Goal: Task Accomplishment & Management: Use online tool/utility

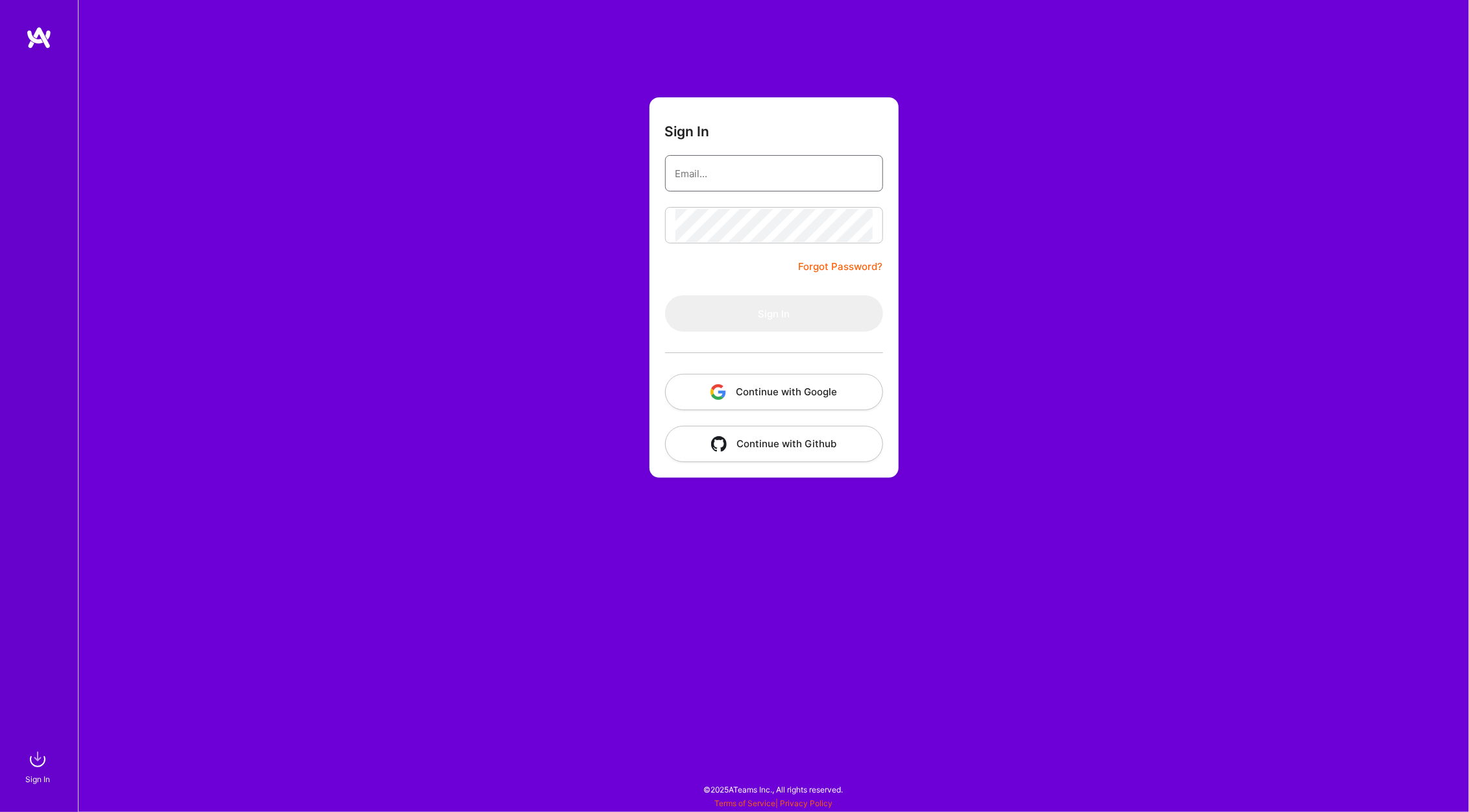
type input "[PERSON_NAME][EMAIL_ADDRESS][PERSON_NAME][DOMAIN_NAME]"
click at [751, 315] on button "Sign In" at bounding box center [775, 314] width 218 height 37
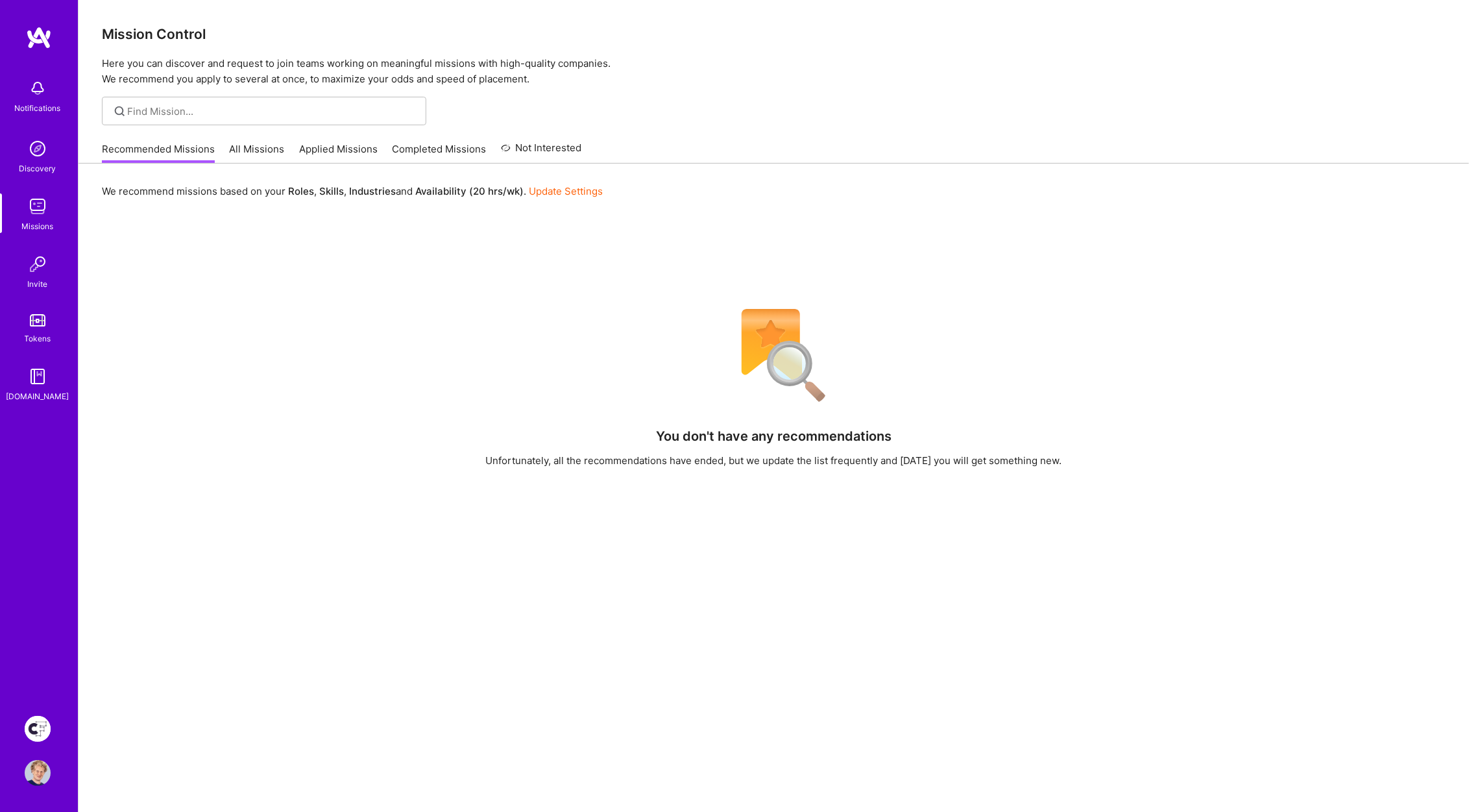
click at [37, 732] on img at bounding box center [37, 729] width 26 height 26
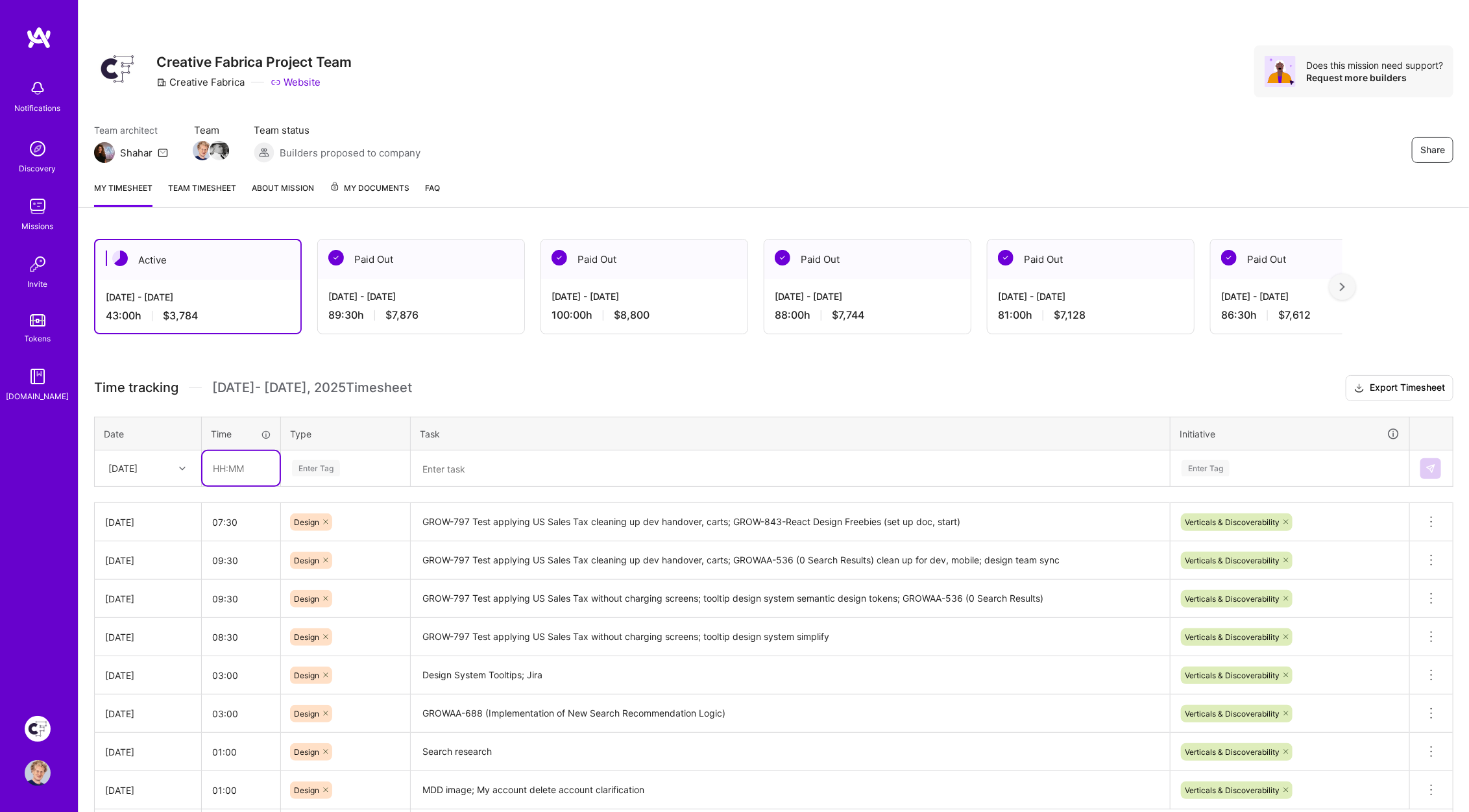
click at [227, 459] on input "text" at bounding box center [240, 468] width 77 height 34
click at [224, 462] on input "text" at bounding box center [240, 467] width 77 height 34
type input "08:30"
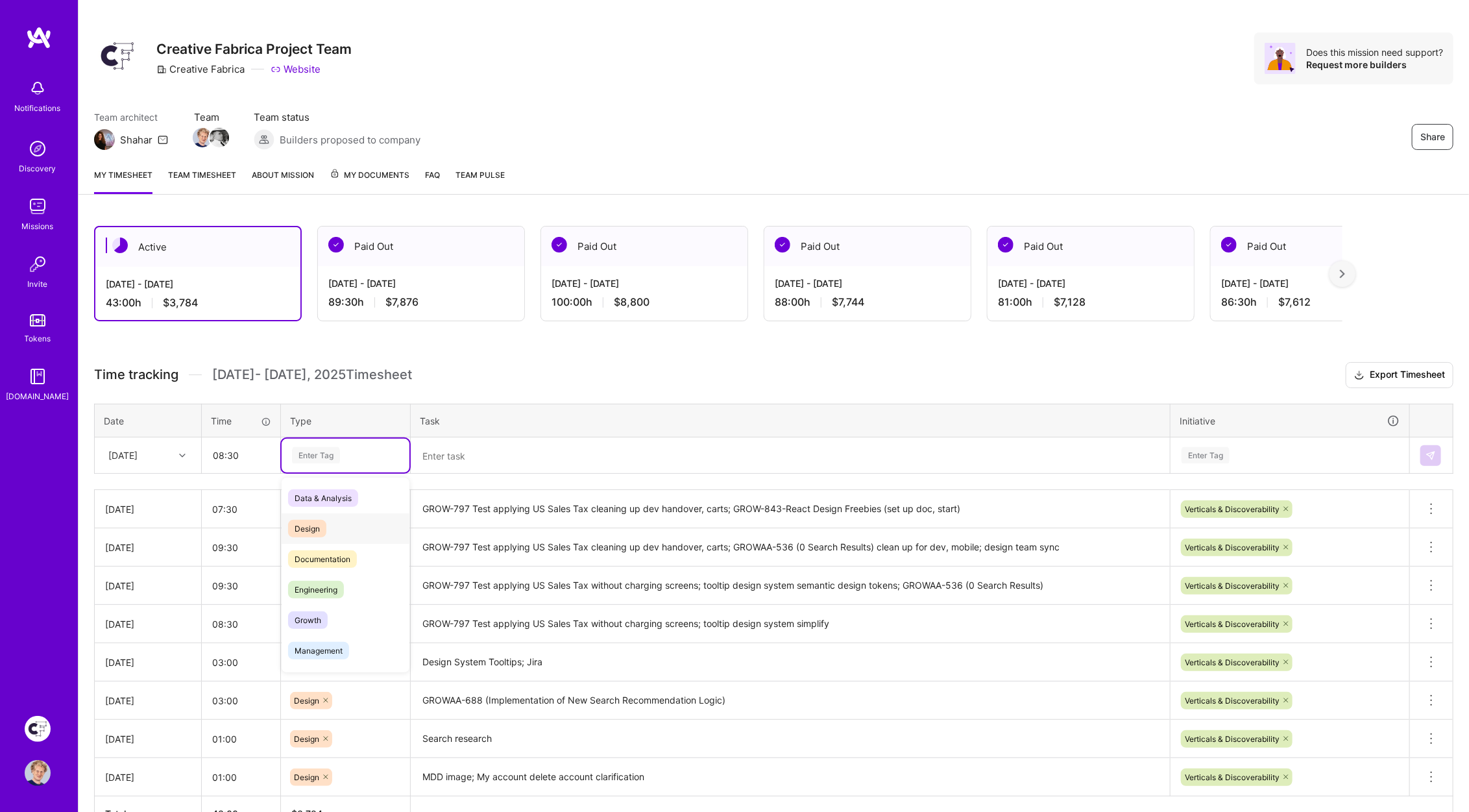
scroll to position [14, 0]
click at [306, 519] on span "Design" at bounding box center [308, 527] width 38 height 18
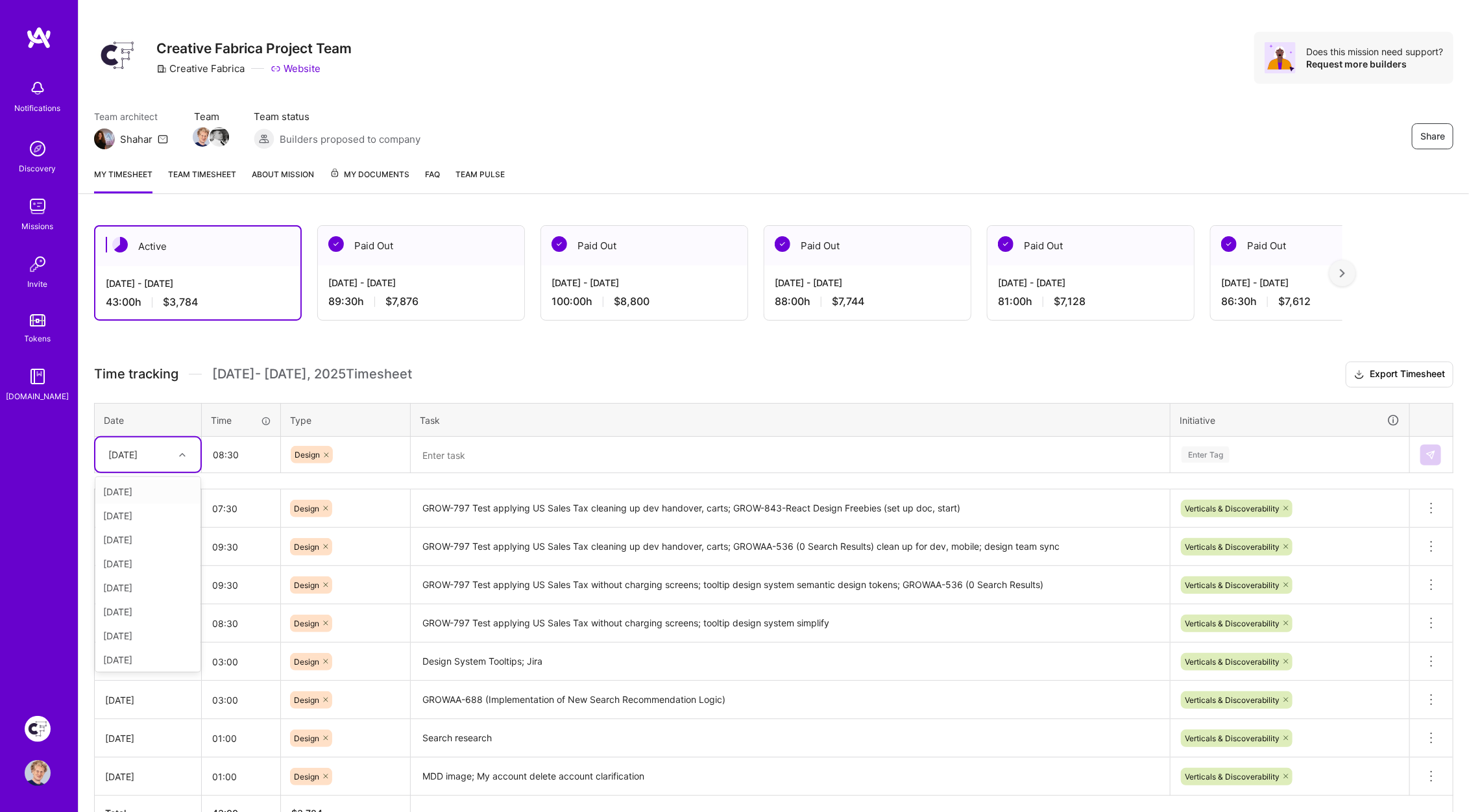
click at [156, 444] on div "[DATE]" at bounding box center [138, 455] width 72 height 21
click at [118, 654] on div "[DATE]" at bounding box center [148, 657] width 105 height 24
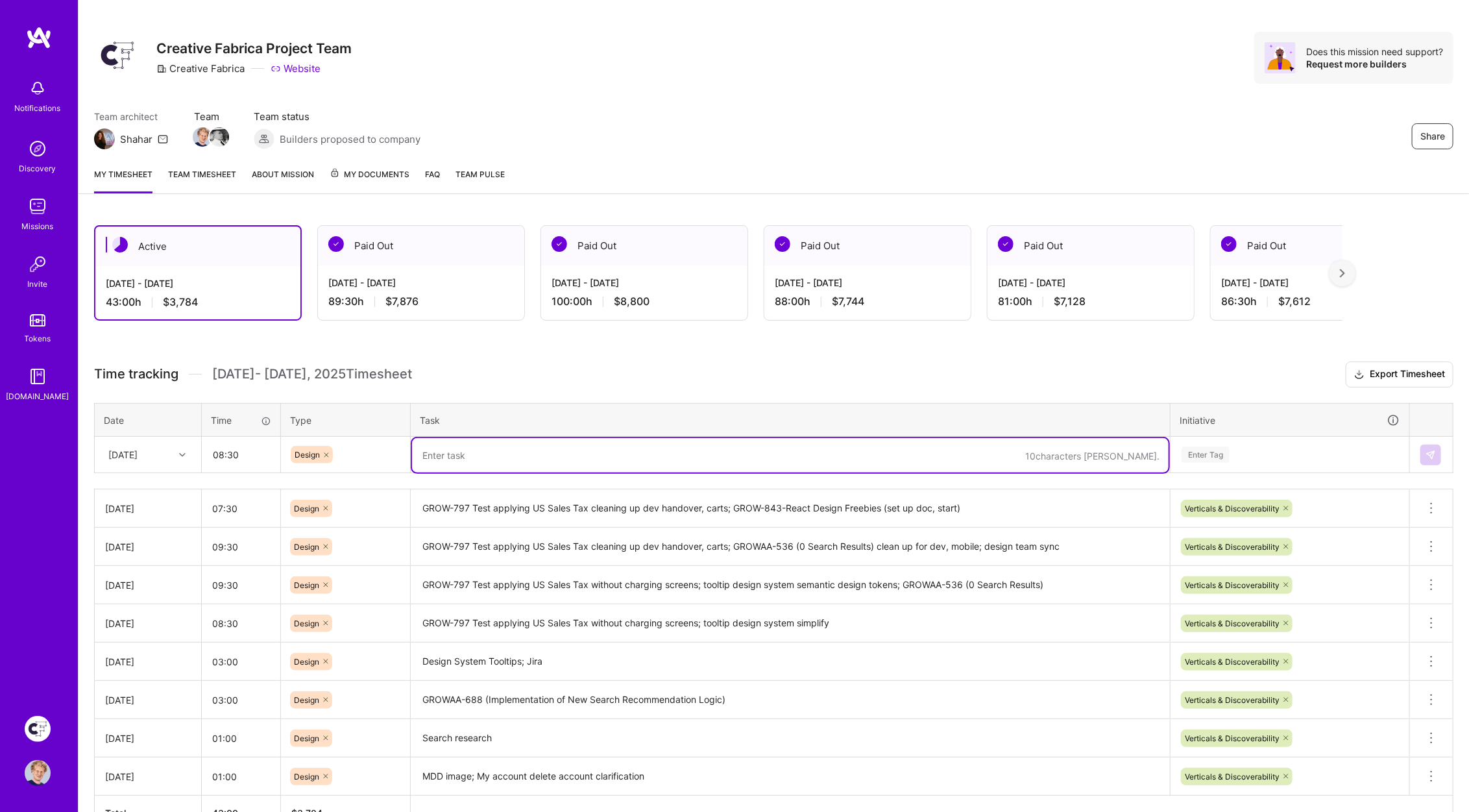
drag, startPoint x: 471, startPoint y: 442, endPoint x: 478, endPoint y: 446, distance: 8.1
click at [471, 442] on textarea at bounding box center [791, 455] width 757 height 34
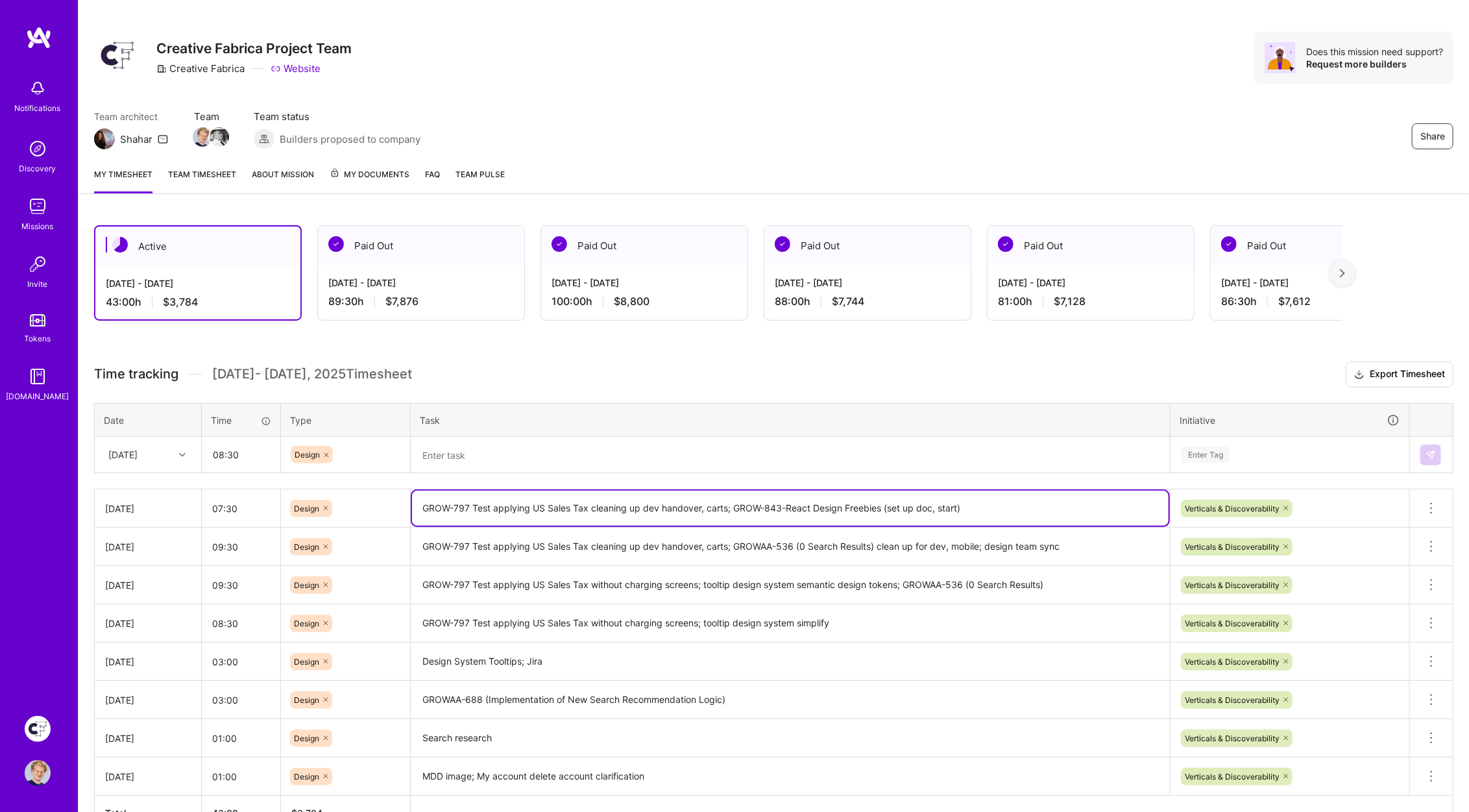
drag, startPoint x: 733, startPoint y: 504, endPoint x: 1010, endPoint y: 507, distance: 277.0
click at [1010, 507] on textarea "GROW-797 Test applying US Sales Tax cleaning up dev handover, carts; GROW-843-R…" at bounding box center [791, 508] width 757 height 35
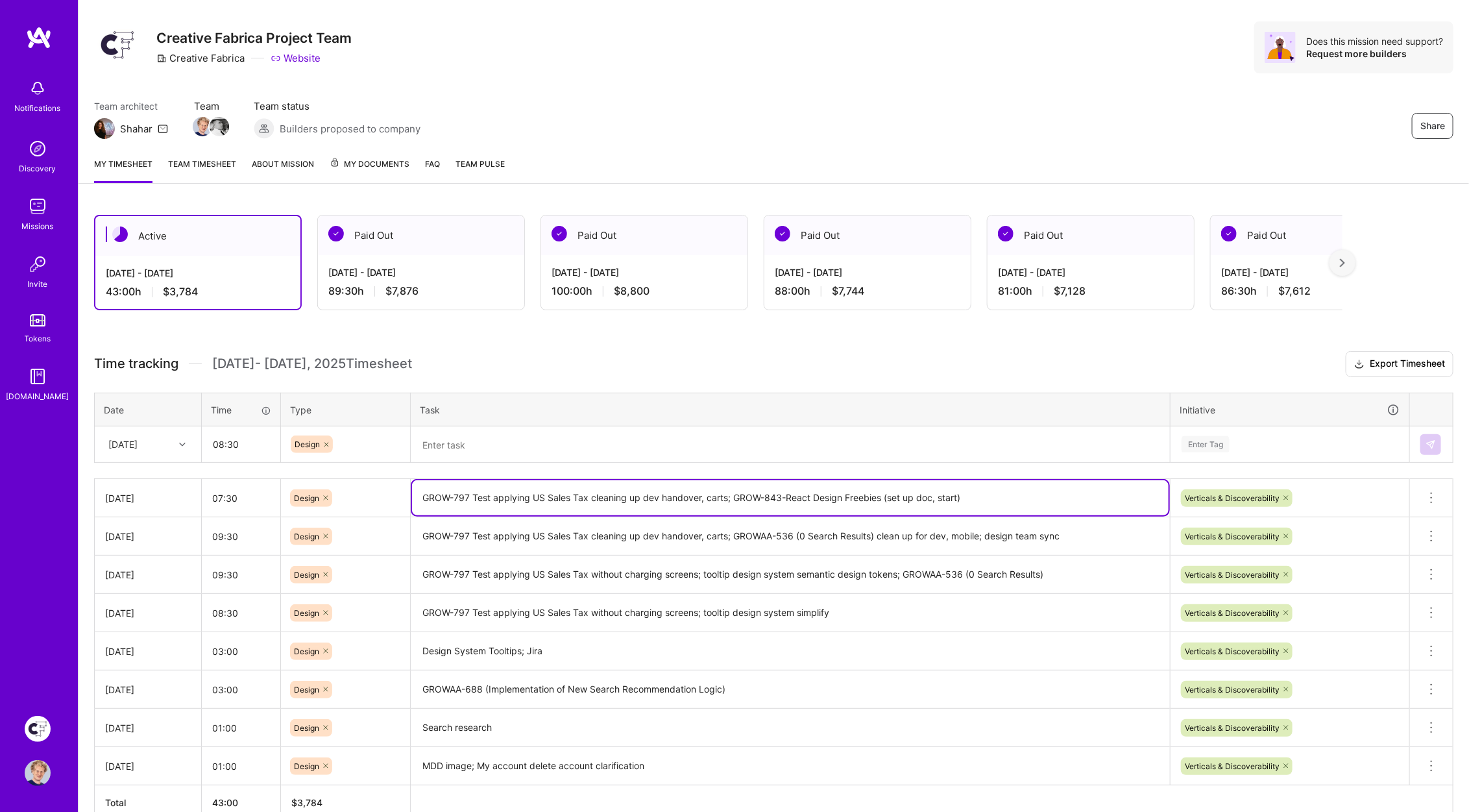
click at [479, 446] on textarea at bounding box center [791, 444] width 757 height 34
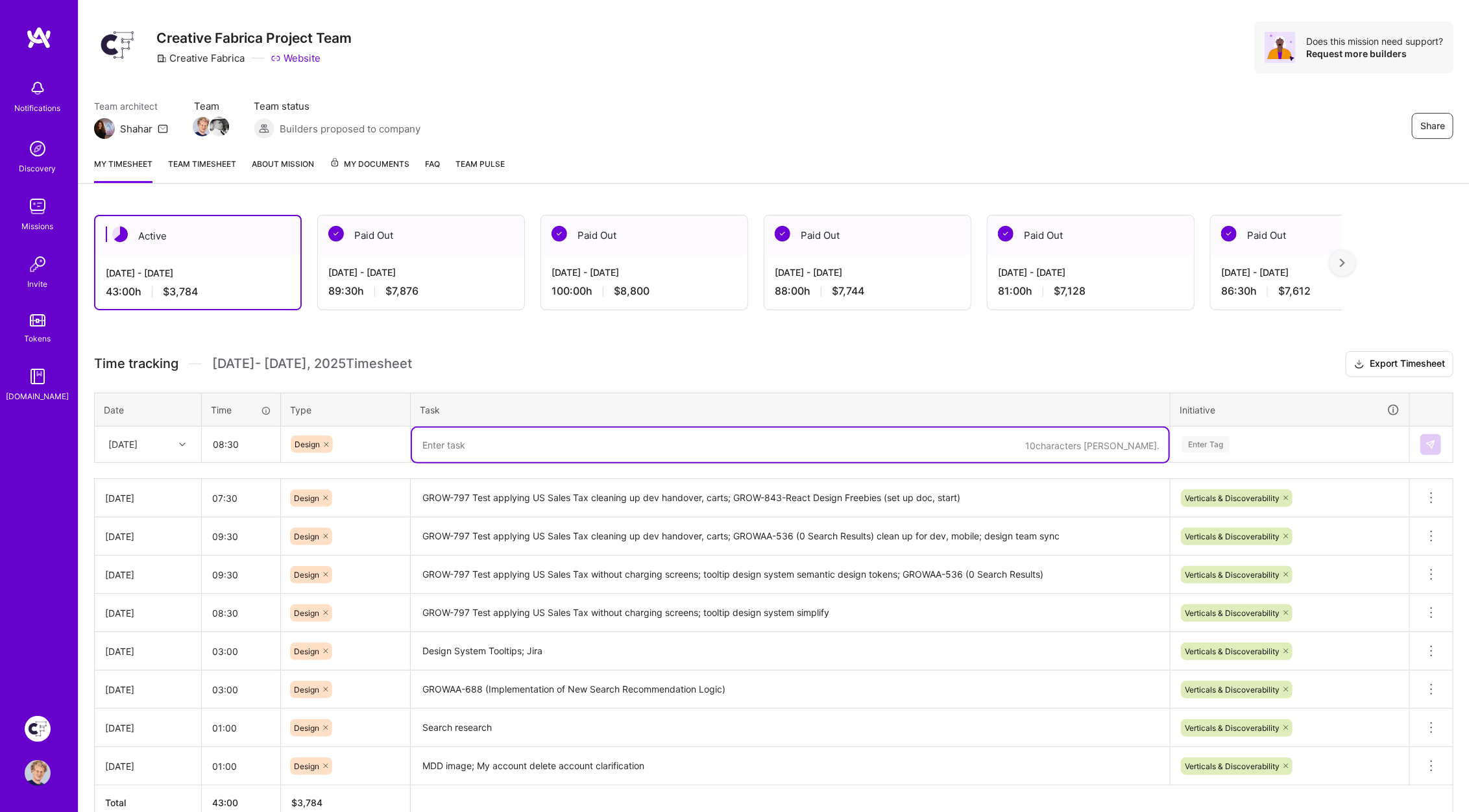
paste textarea "GROW-843-React Design Freebies (set up doc, start)"
drag, startPoint x: 656, startPoint y: 443, endPoint x: 610, endPoint y: 442, distance: 46.0
click at [572, 440] on textarea "GROW-843-React Design Freebies (set up doc, start)" at bounding box center [791, 444] width 757 height 34
type textarea "GROW-843-React Design Freebies; MDD Images; Design System synch, tooltips"
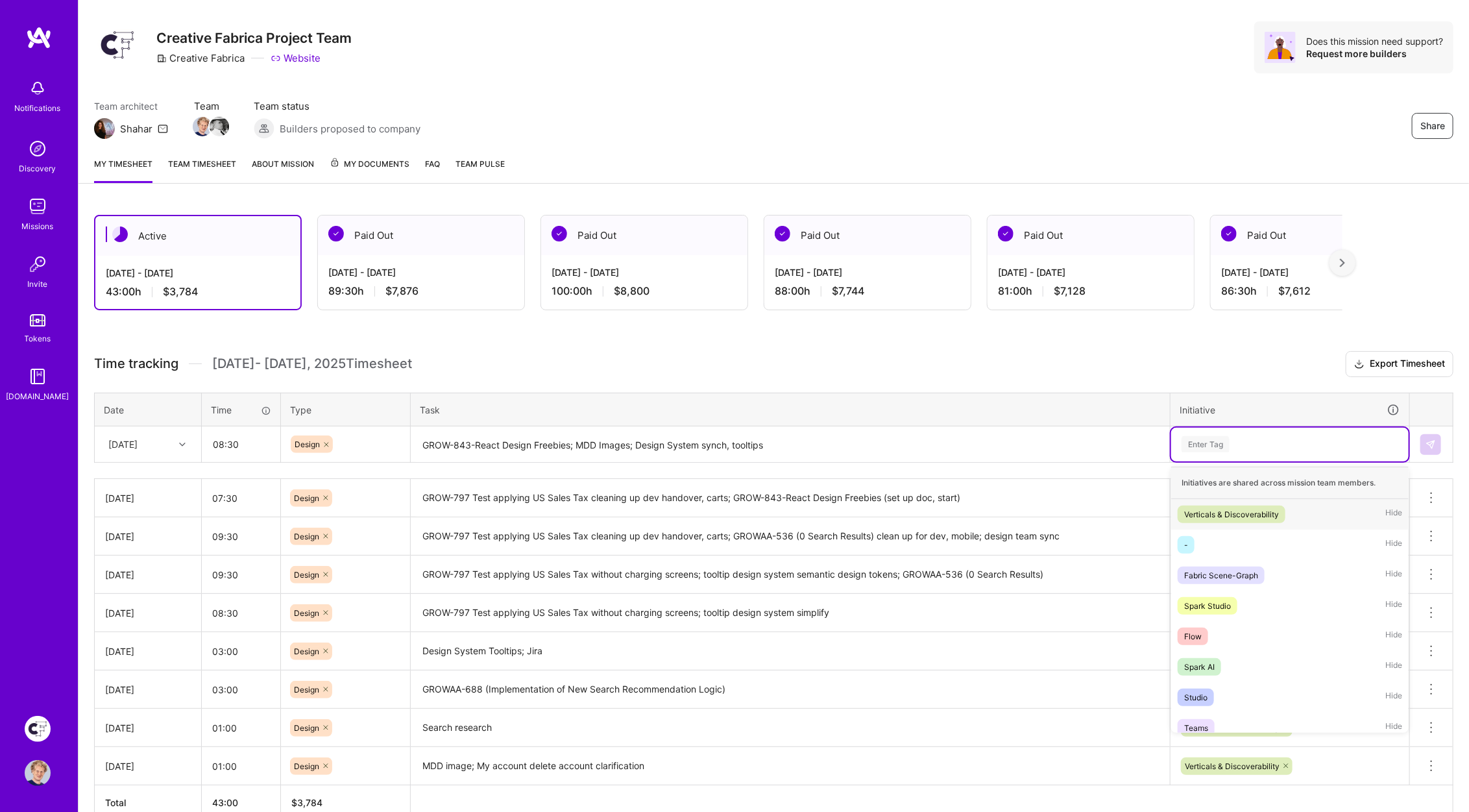
click at [1219, 436] on div "Enter Tag" at bounding box center [1206, 444] width 48 height 20
click at [1214, 509] on div "Verticals & Discoverability" at bounding box center [1232, 514] width 95 height 14
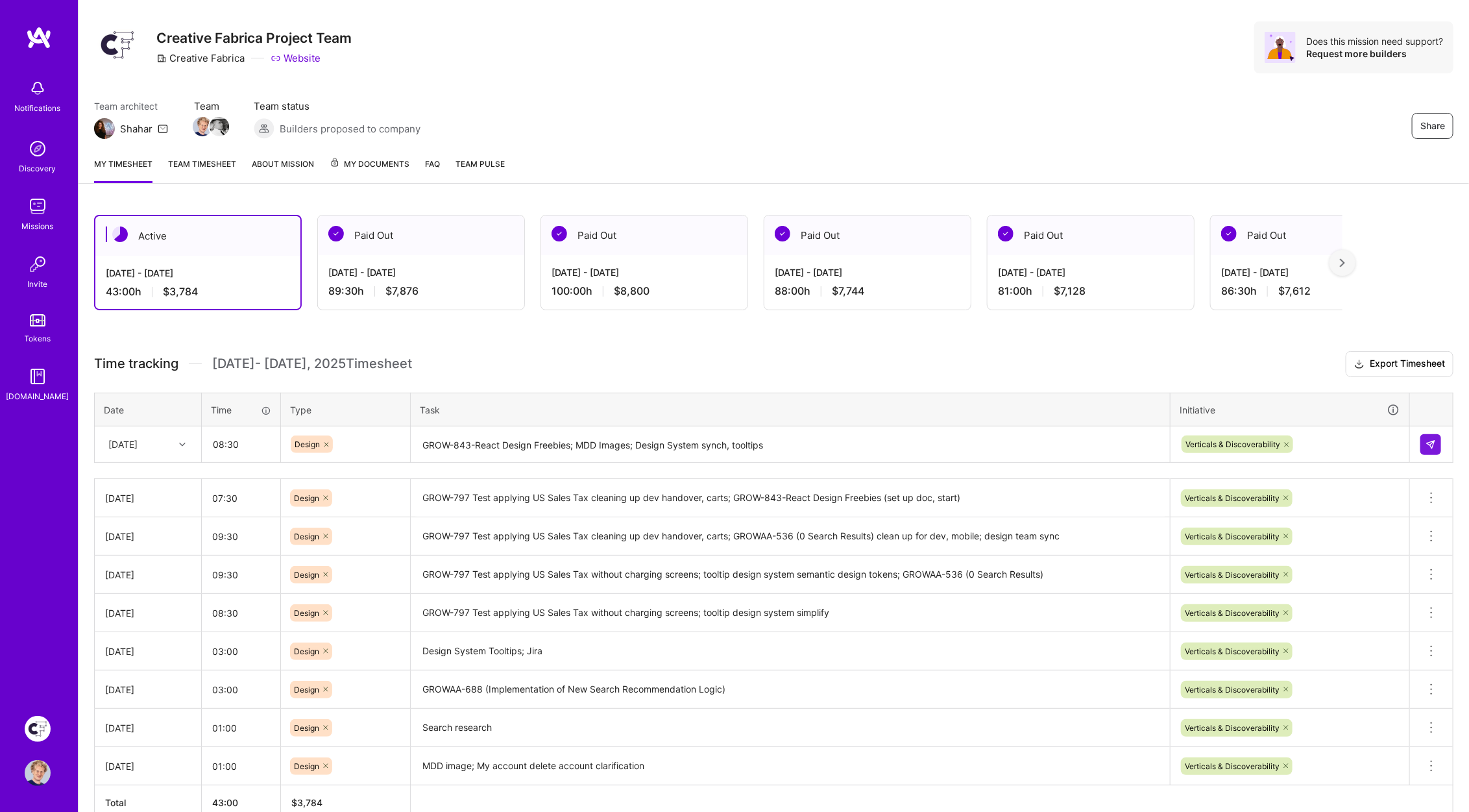
click at [1152, 366] on h3 "Time tracking [DATE] - [DATE] Timesheet Export Timesheet" at bounding box center [774, 364] width 1360 height 26
click at [1429, 440] on img at bounding box center [1431, 445] width 11 height 11
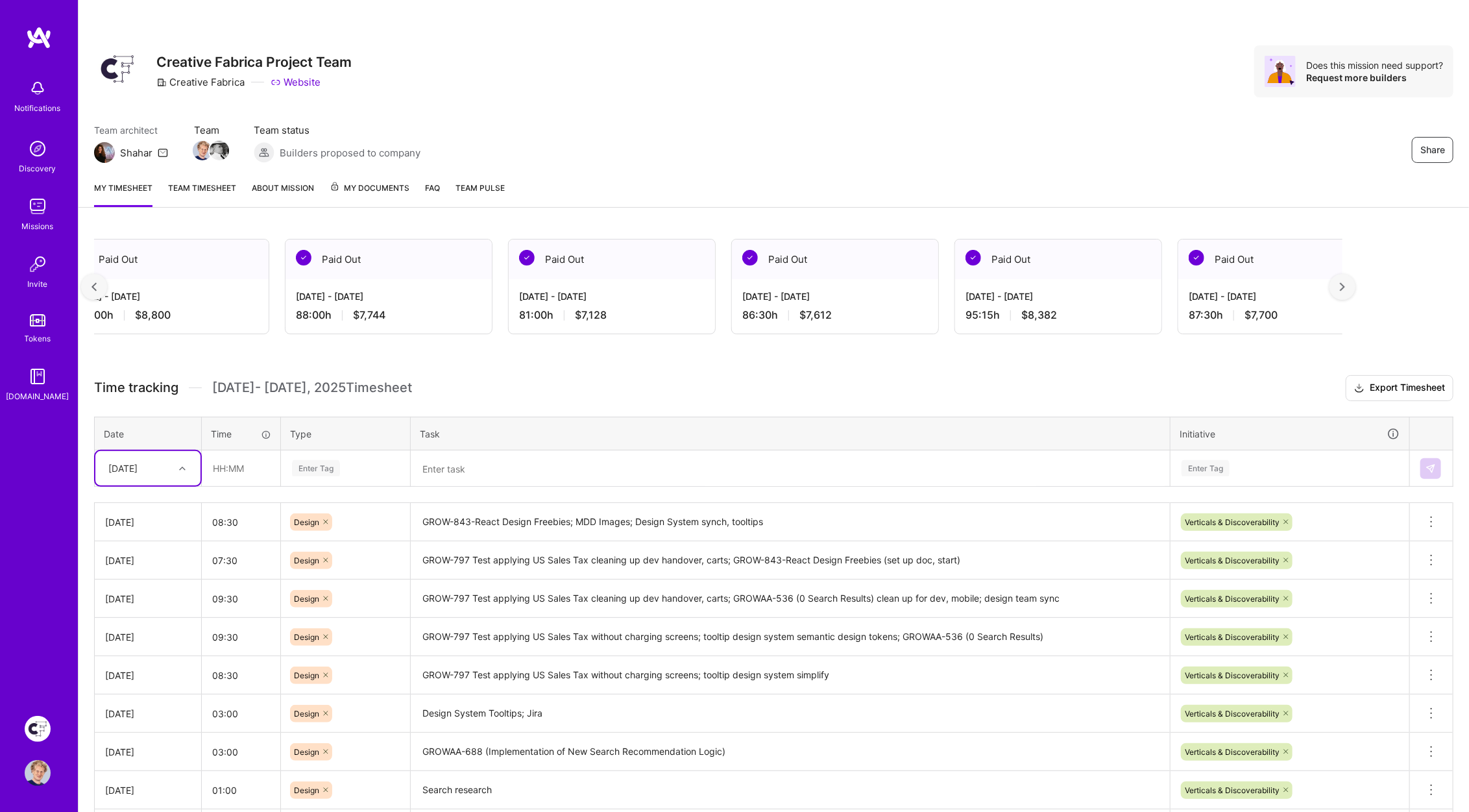
scroll to position [0, 0]
